Goal: Information Seeking & Learning: Learn about a topic

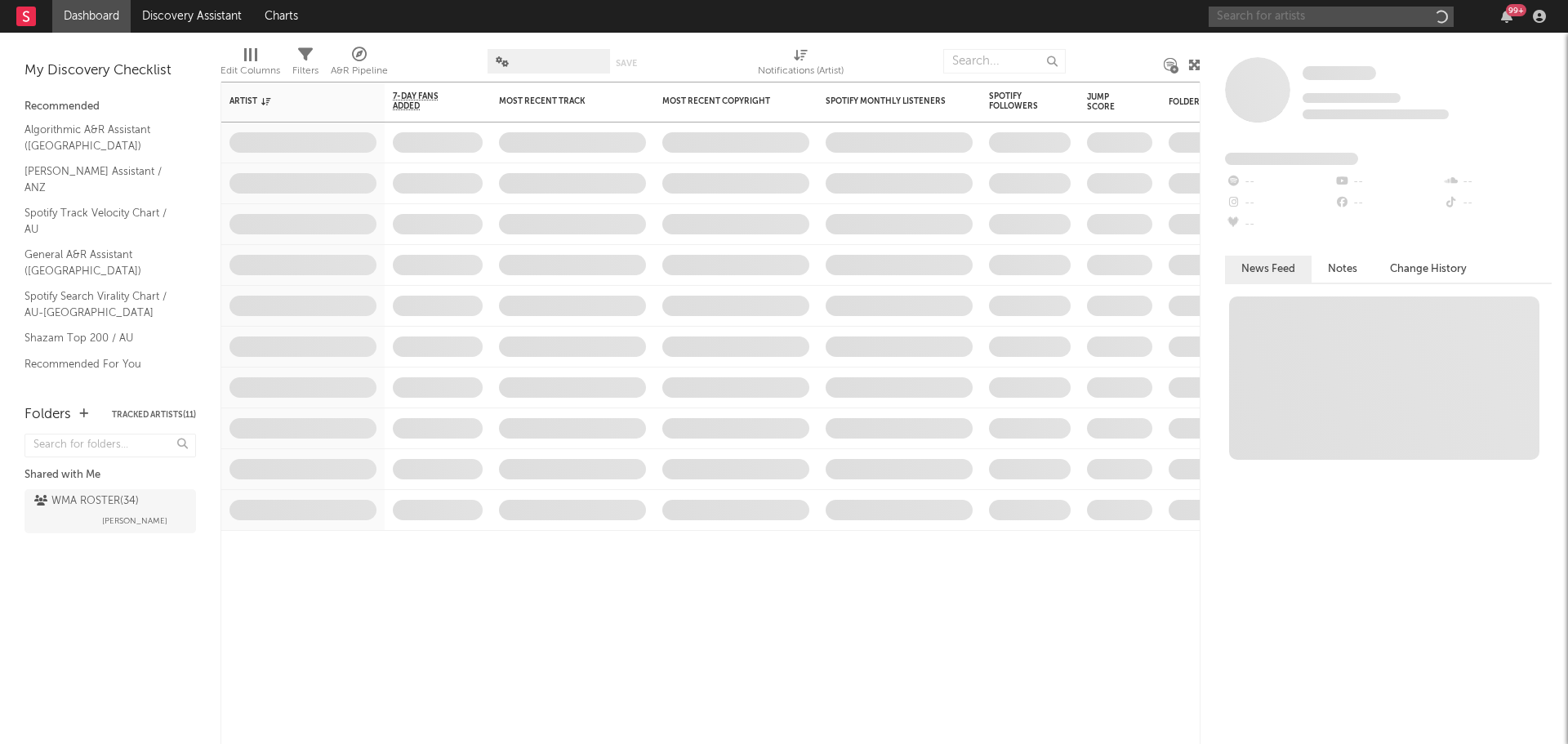
click at [1310, 21] on input "text" at bounding box center [1331, 17] width 245 height 20
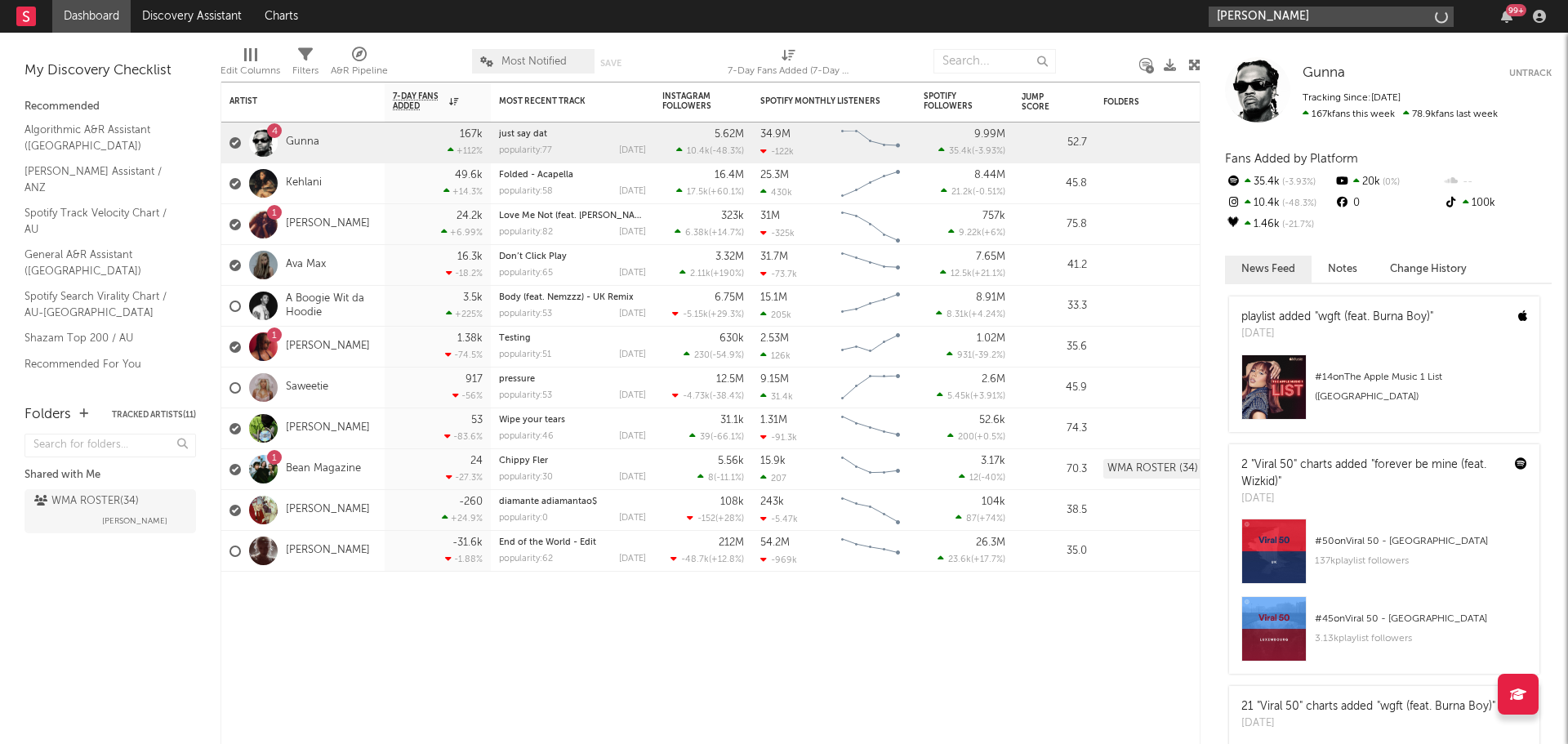
type input "[PERSON_NAME]"
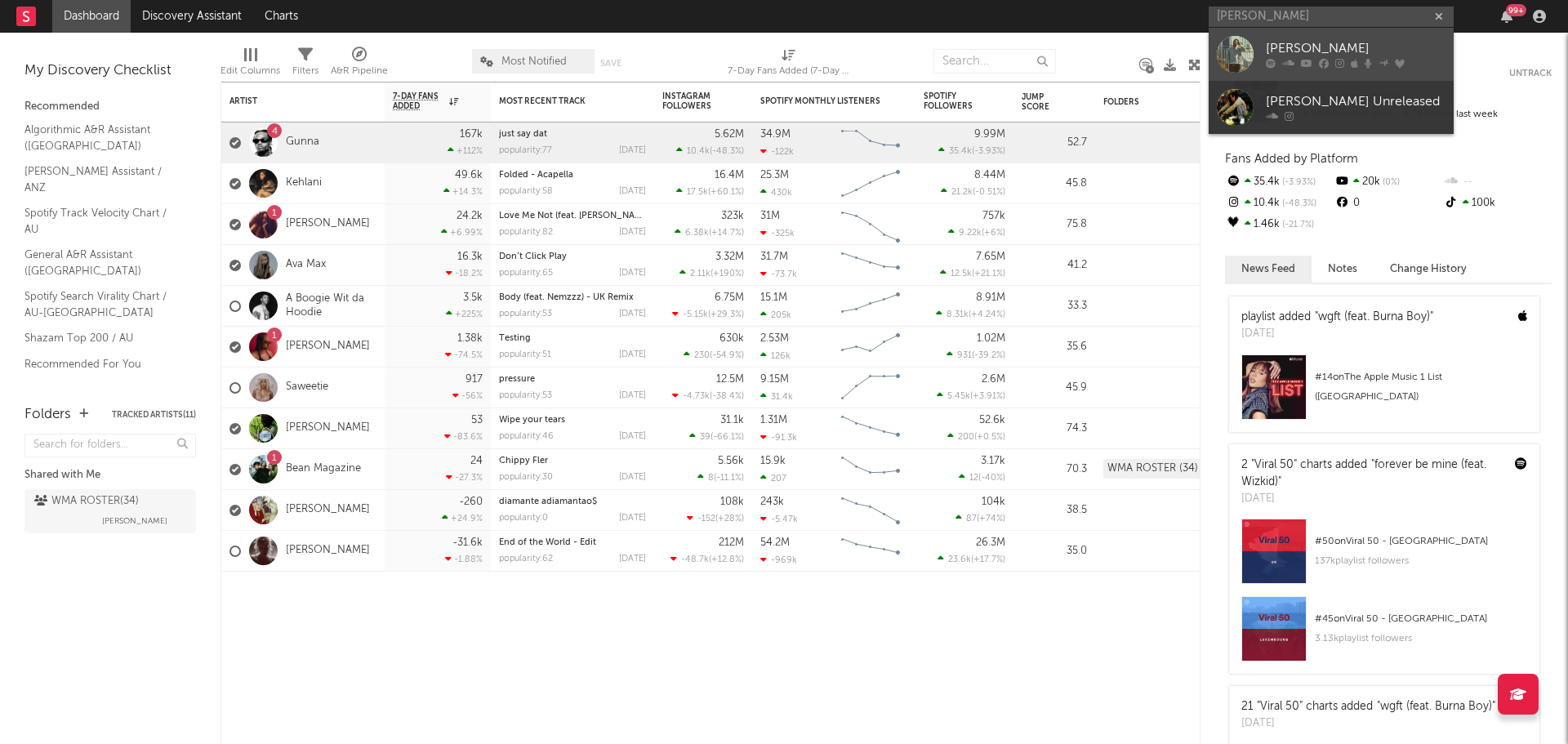
click at [1238, 49] on div at bounding box center [1236, 55] width 37 height 37
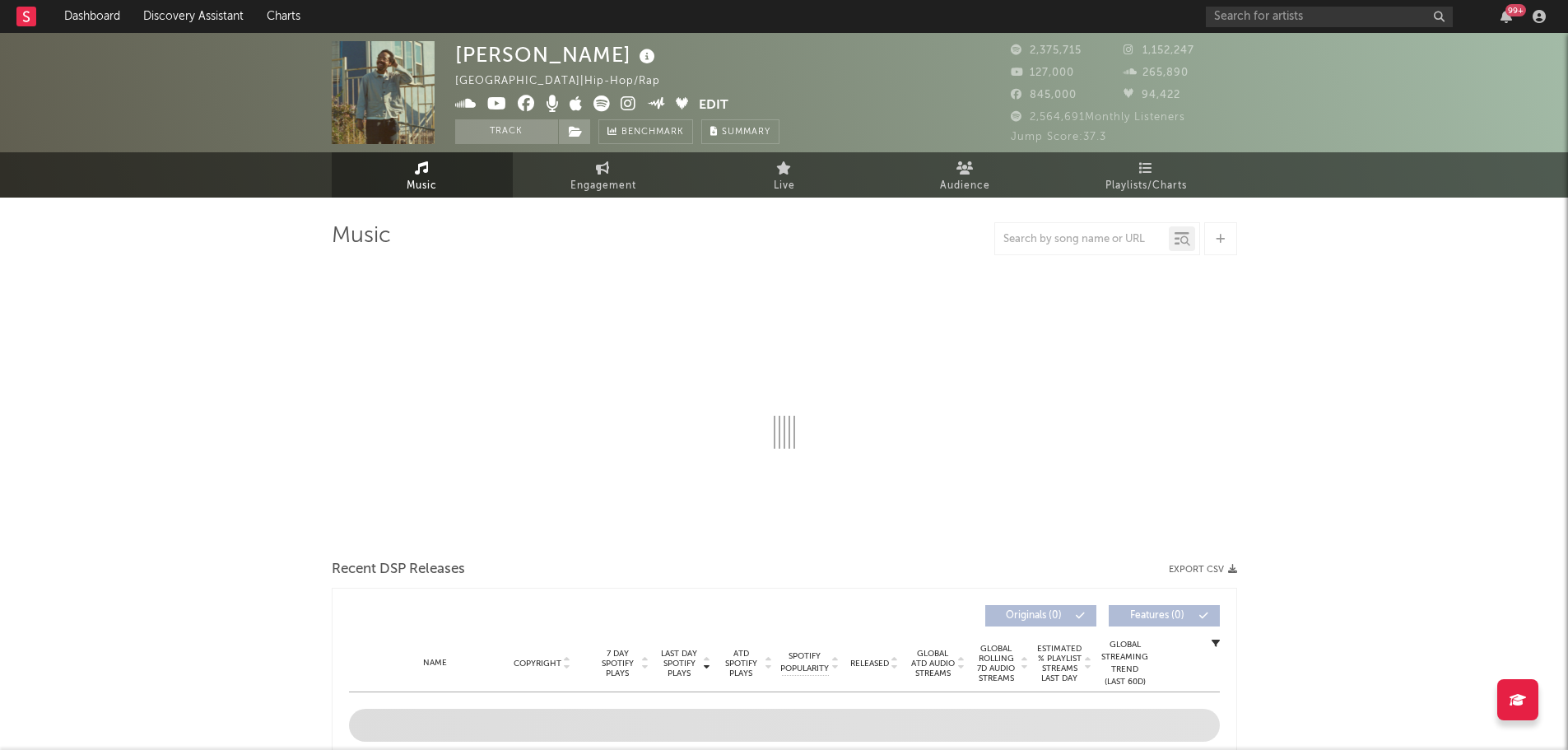
select select "6m"
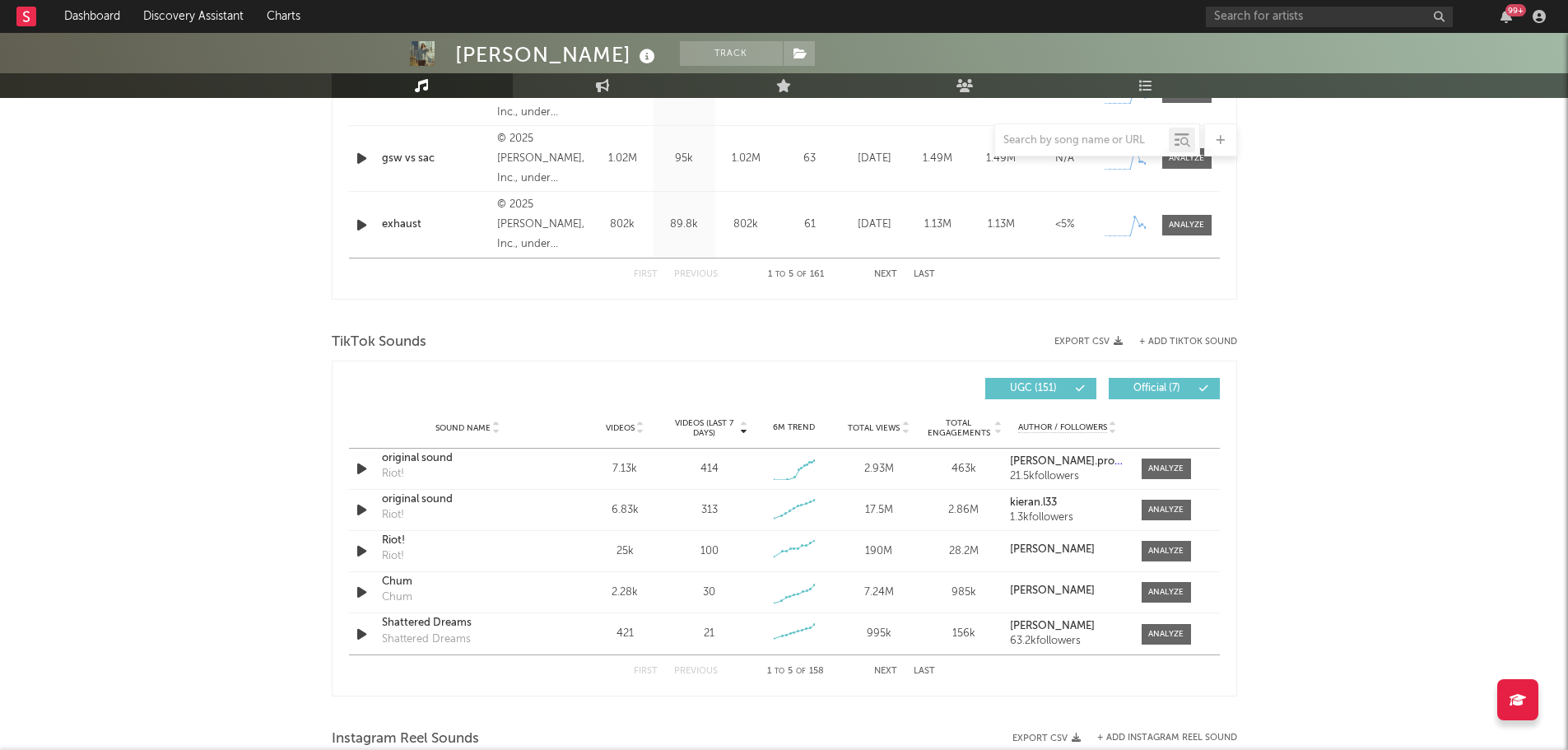
scroll to position [988, 0]
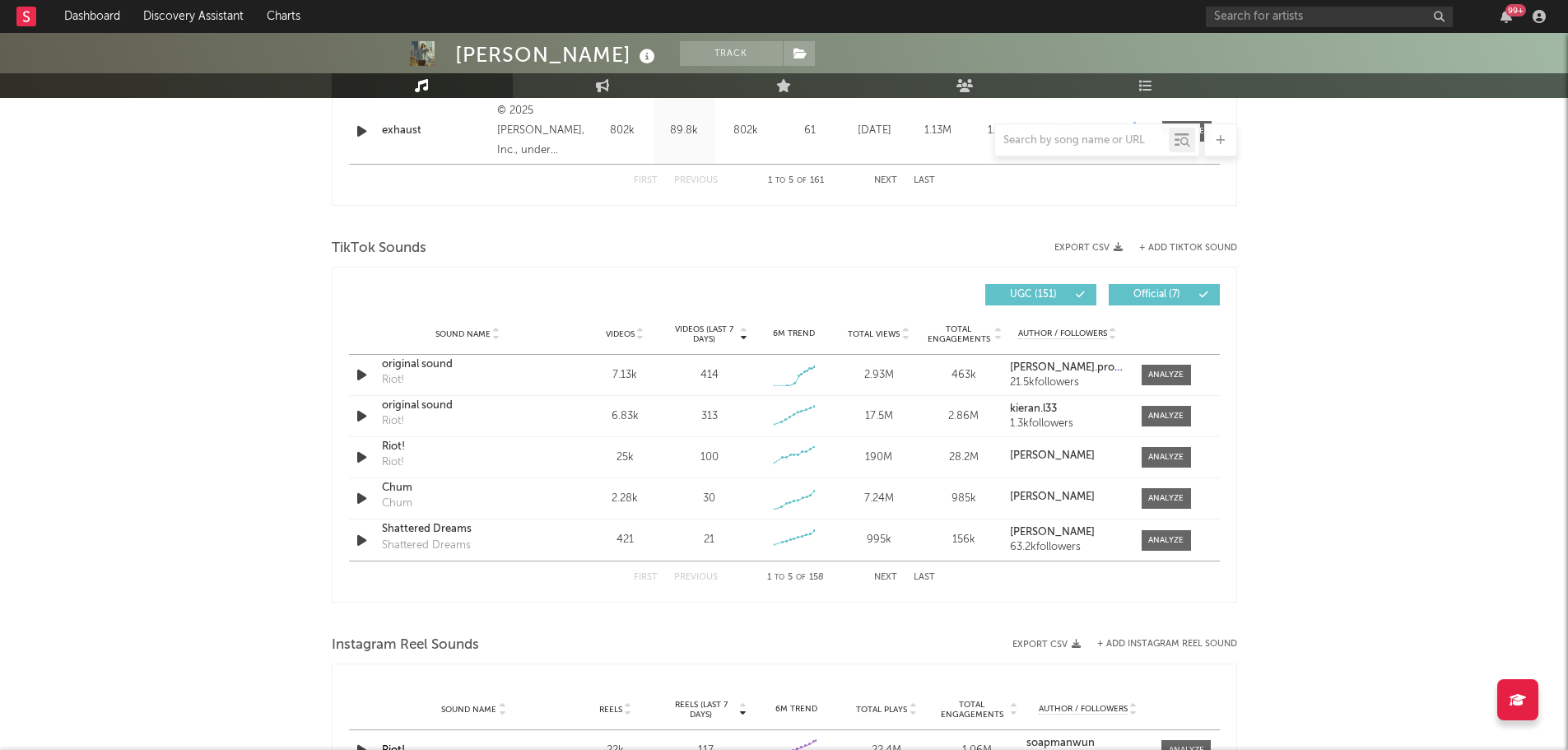
click at [880, 573] on button "Next" at bounding box center [886, 578] width 23 height 9
click at [888, 578] on button "Next" at bounding box center [886, 578] width 23 height 9
